Goal: Go to known website: Go to known website

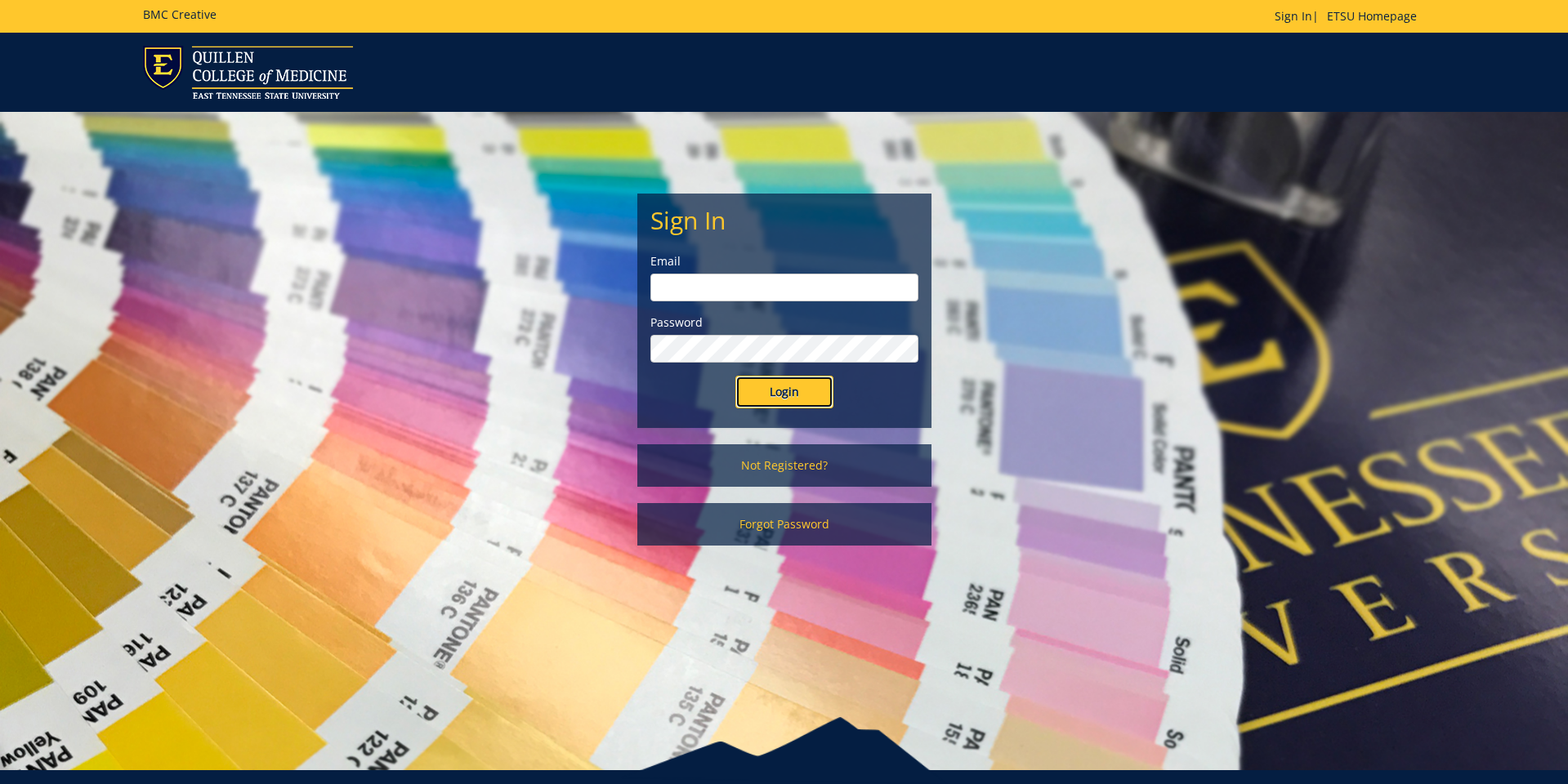
click at [786, 393] on input "Login" at bounding box center [784, 391] width 98 height 33
click at [850, 281] on input "email" at bounding box center [784, 287] width 268 height 28
type input "a"
click at [1282, 14] on link "Sign In" at bounding box center [1293, 16] width 37 height 16
click at [182, 15] on h5 "BMC Creative" at bounding box center [180, 14] width 74 height 12
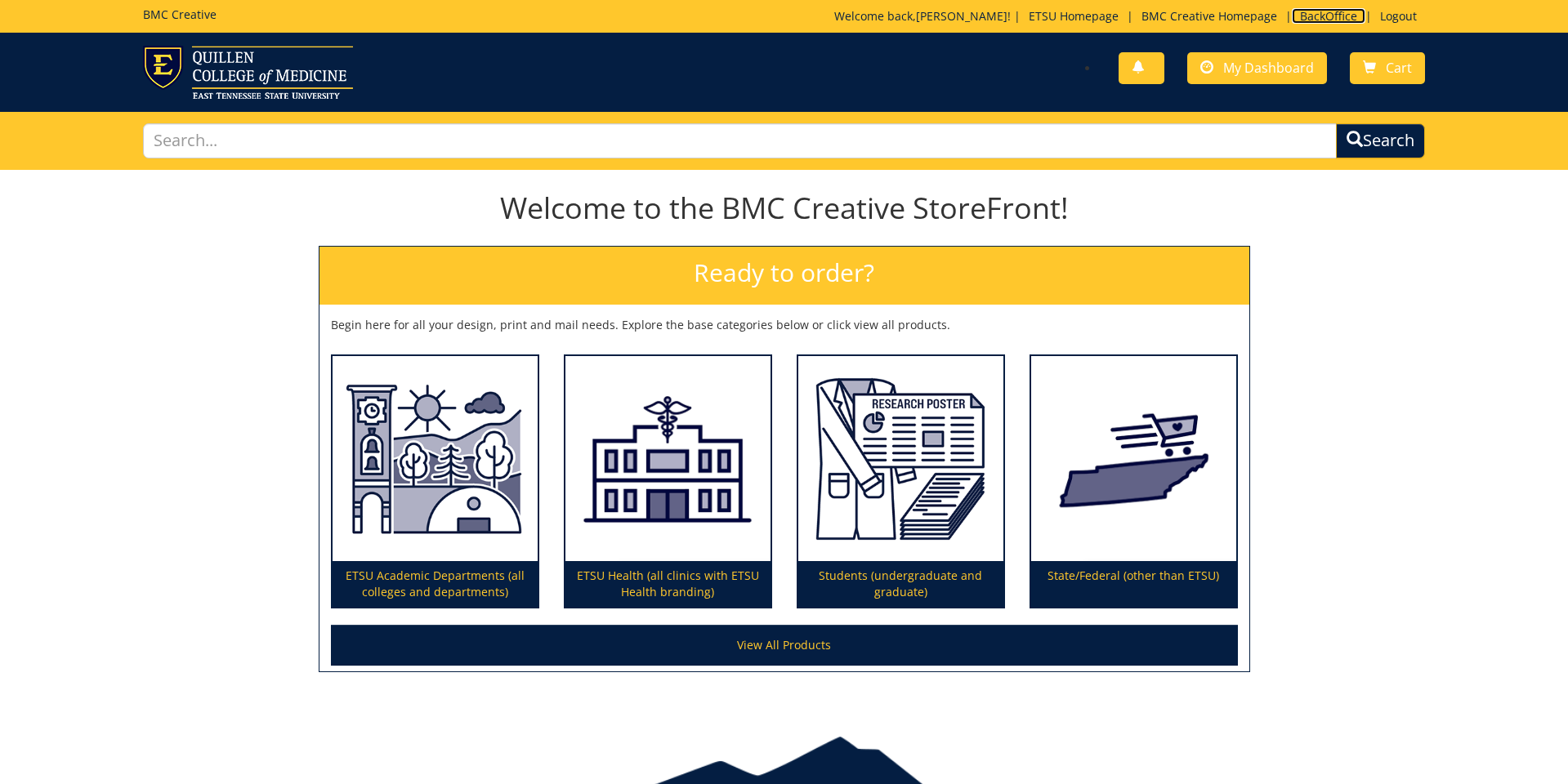
click at [1327, 16] on link "BackOffice" at bounding box center [1328, 16] width 74 height 16
